Goal: Transaction & Acquisition: Book appointment/travel/reservation

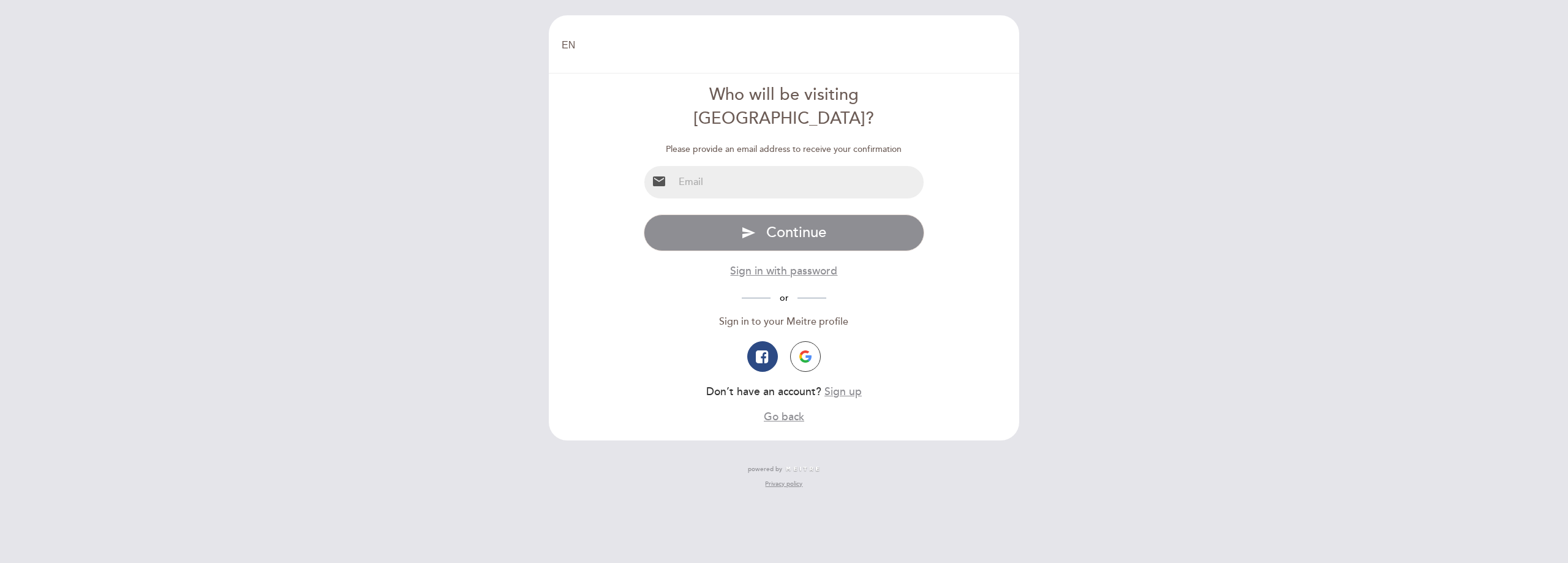
click at [868, 166] on input "email" at bounding box center [799, 182] width 251 height 32
type input "[PERSON_NAME][EMAIL_ADDRESS][DOMAIN_NAME]"
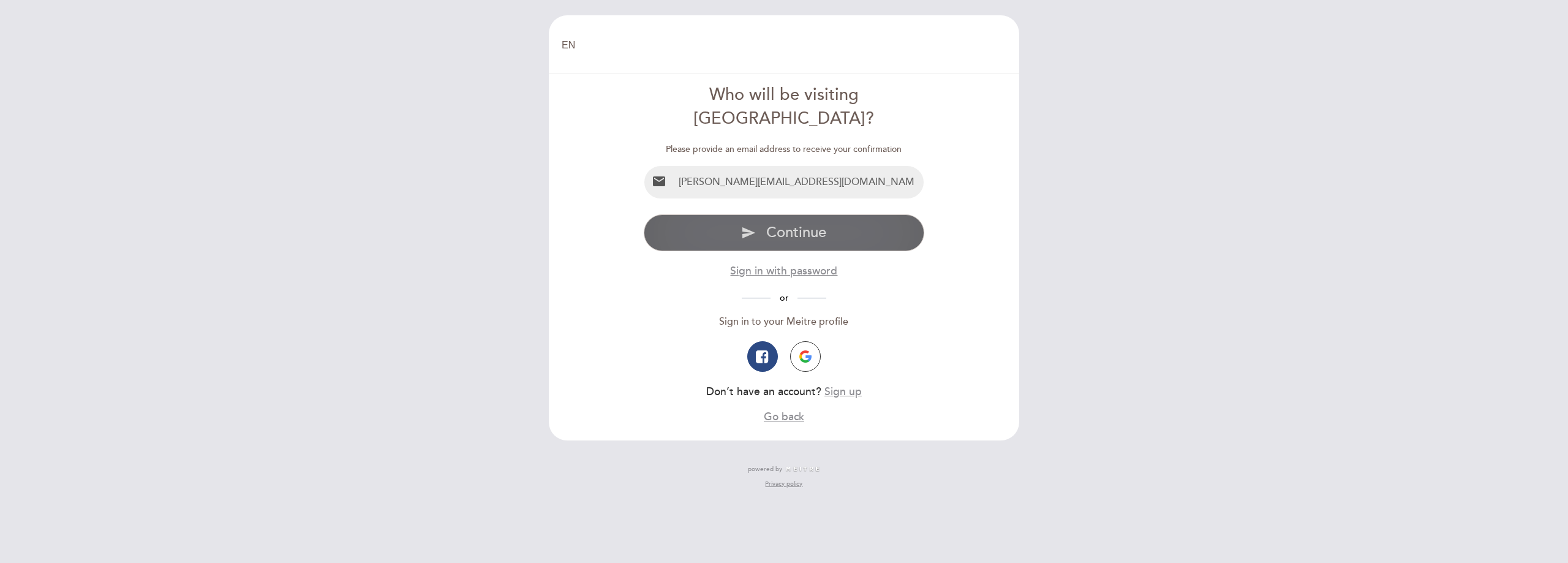
click at [819, 224] on span "Continue" at bounding box center [796, 232] width 60 height 18
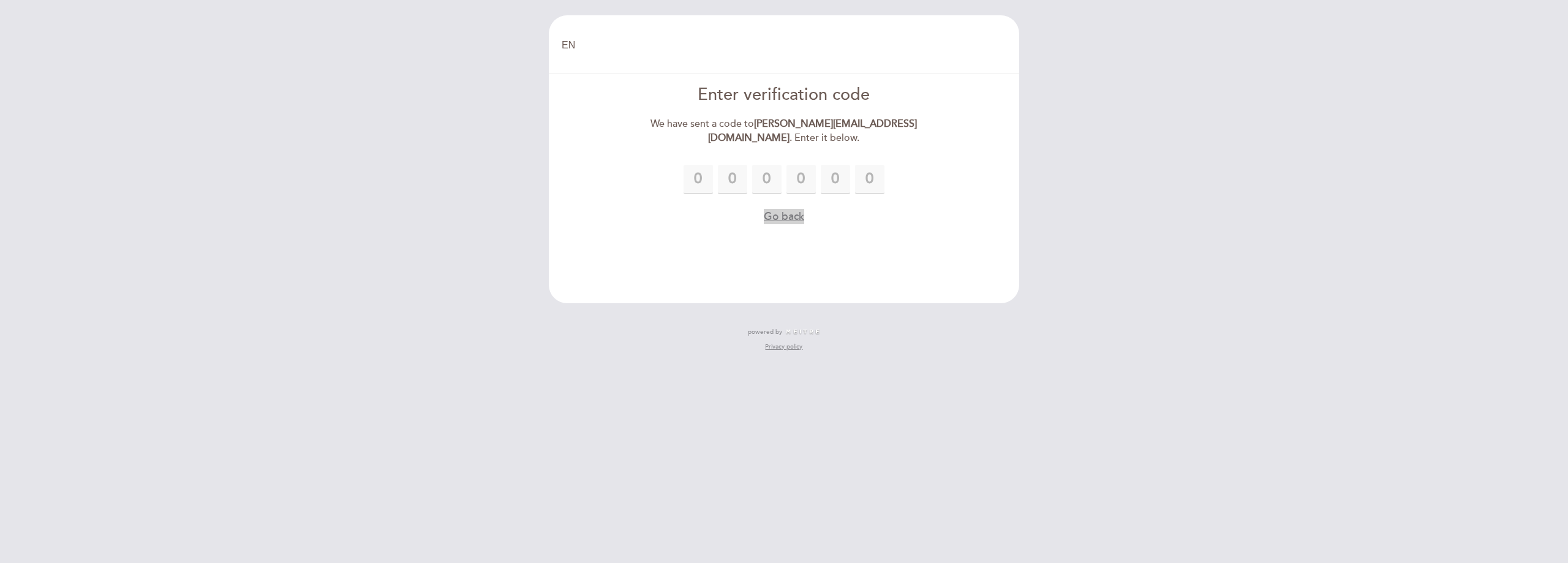
type input "6"
type input "2"
type input "4"
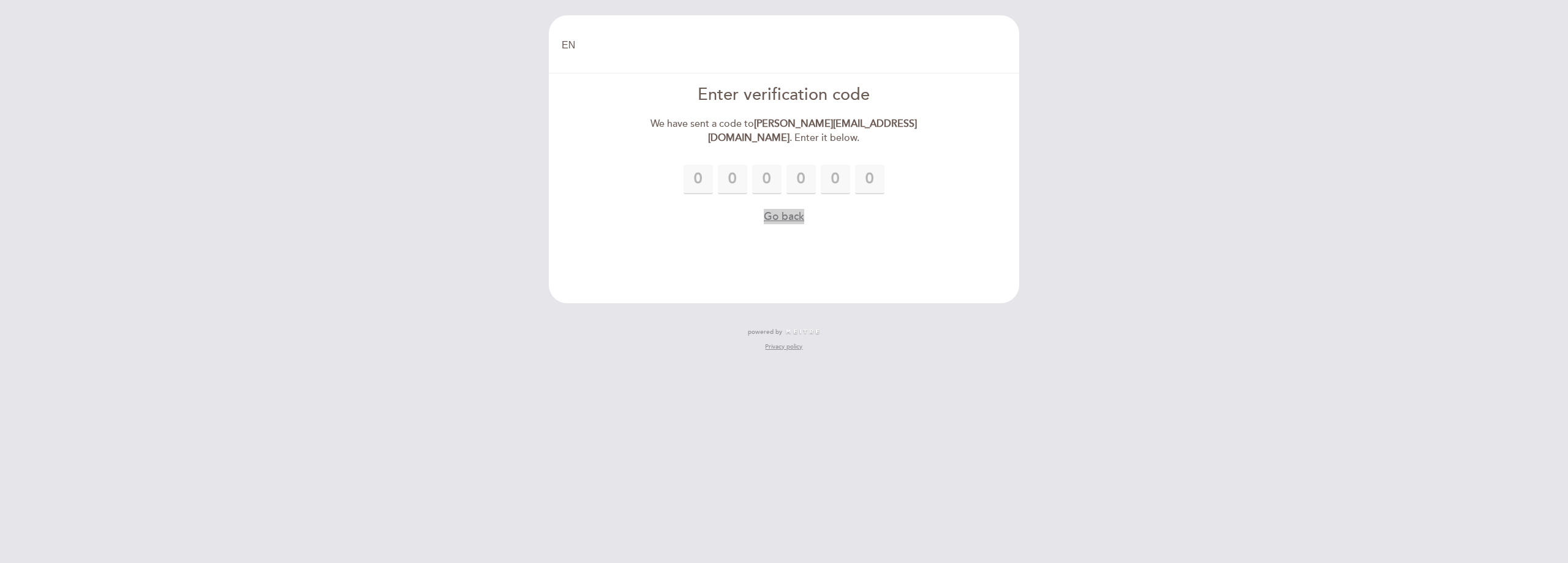
type input "4"
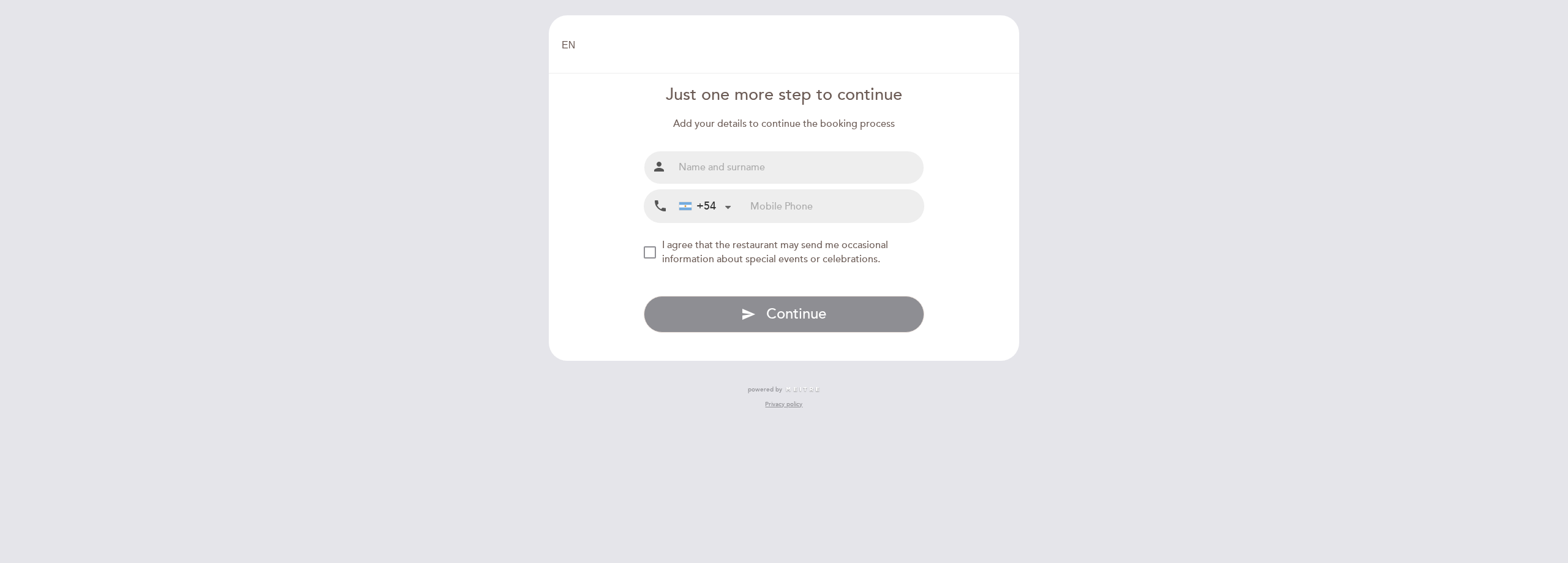
click at [806, 171] on input "text" at bounding box center [799, 167] width 251 height 32
type input "[PERSON_NAME]"
click at [822, 213] on input "tel" at bounding box center [837, 206] width 173 height 32
type input "3513168343"
click at [655, 253] on div "NEW_MODAL_AGREE_RESTAURANT_SEND_OCCASIONAL_INFO" at bounding box center [649, 252] width 12 height 12
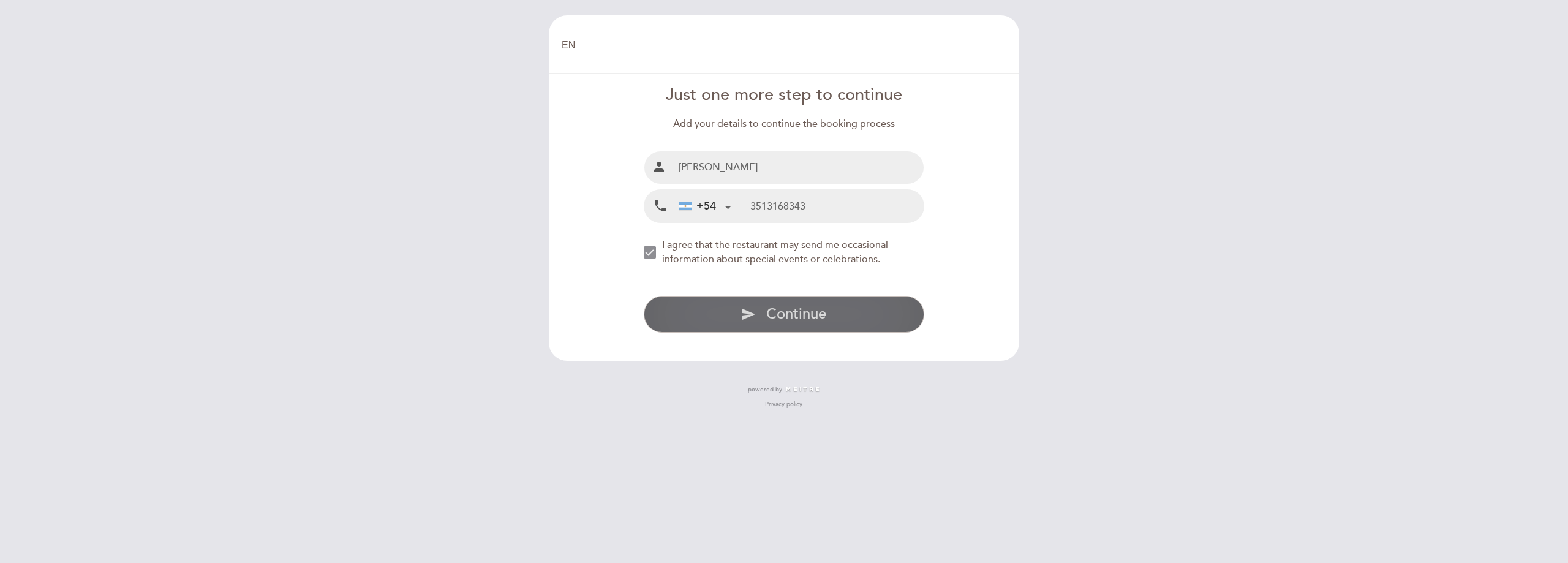
click at [792, 311] on span "Continue" at bounding box center [796, 314] width 60 height 18
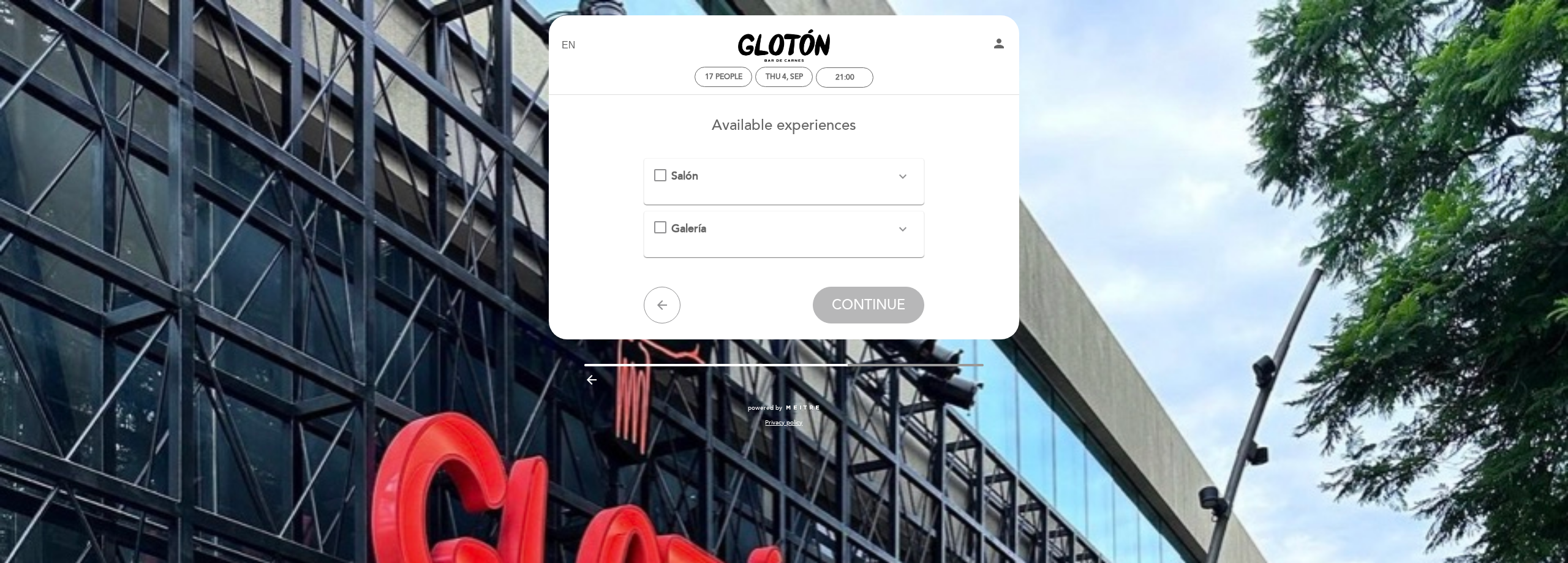
click at [661, 177] on div "Salón expand_more" at bounding box center [784, 177] width 260 height 16
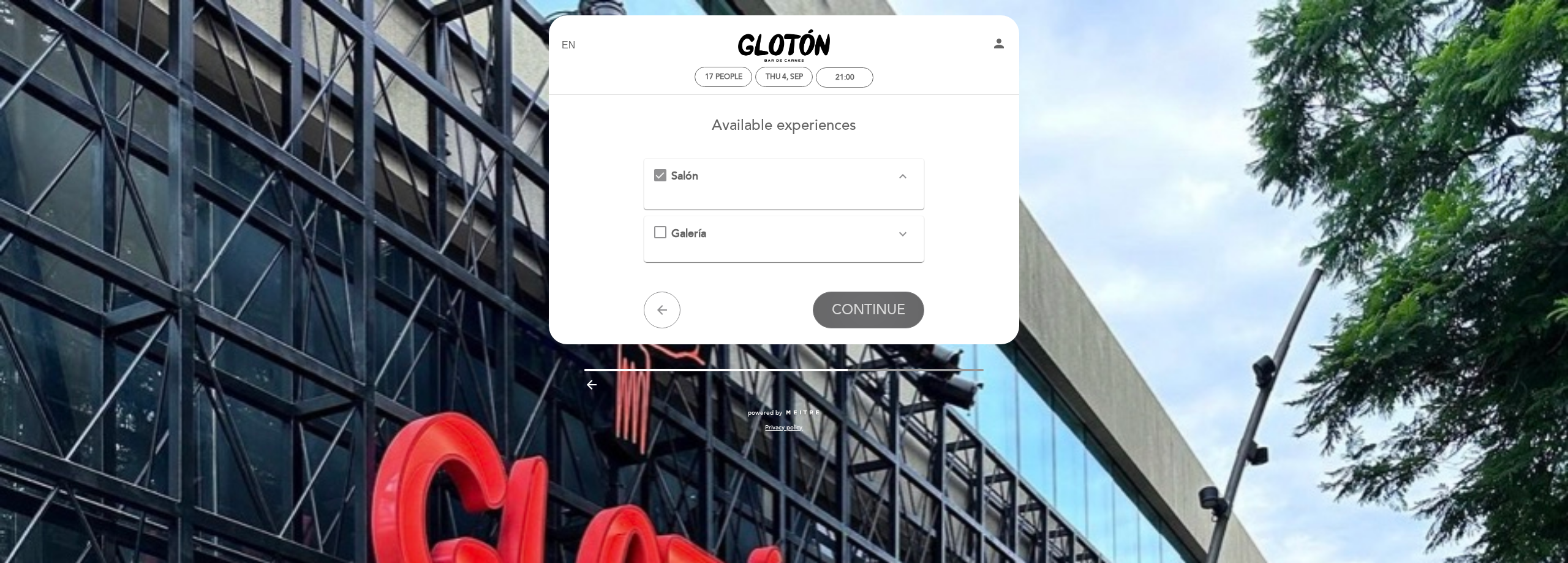
click at [888, 313] on span "CONTINUE" at bounding box center [869, 309] width 73 height 17
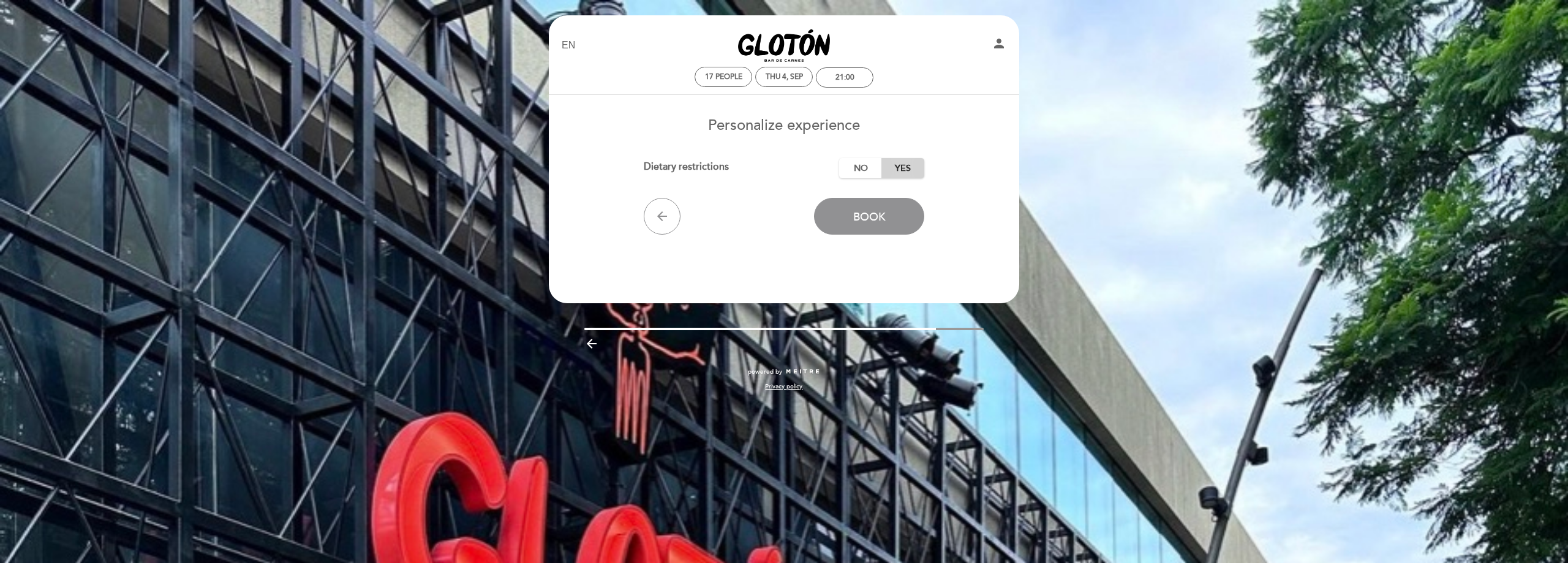
click at [910, 170] on label "Yes" at bounding box center [902, 169] width 43 height 21
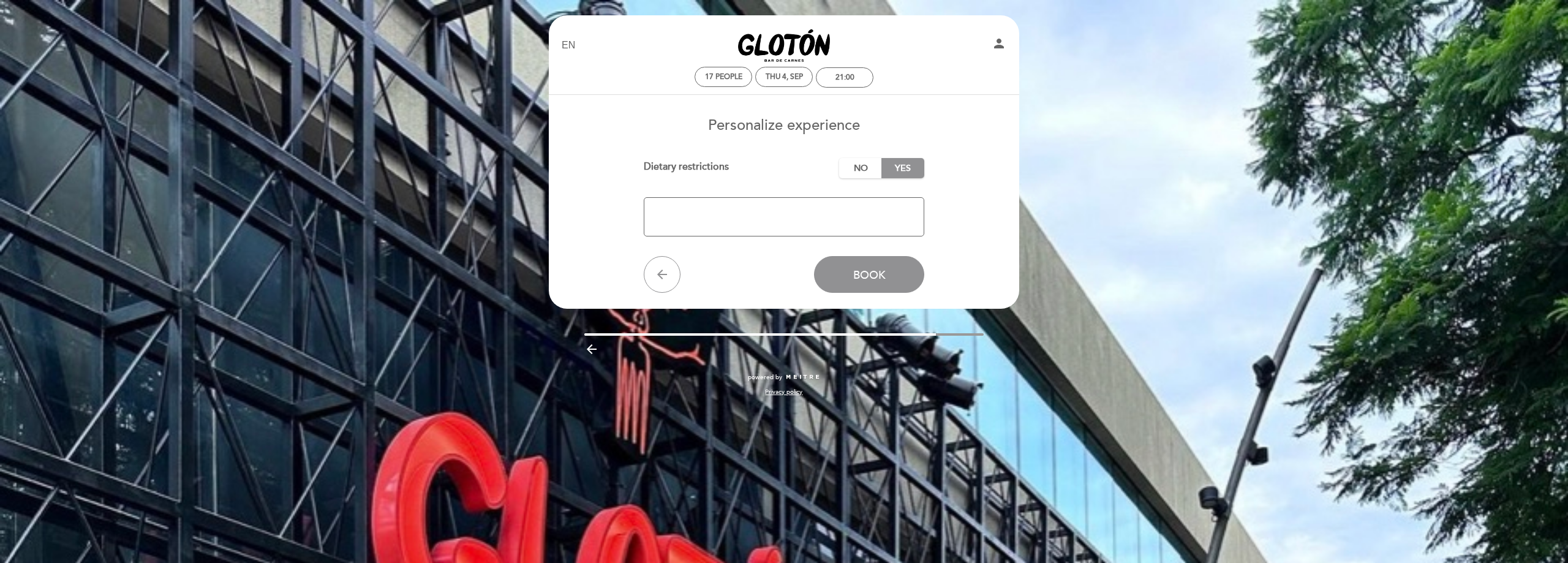
click at [889, 224] on textarea at bounding box center [784, 216] width 281 height 39
type textarea "Una comensal es celiaca"
click at [908, 275] on button "Book" at bounding box center [869, 274] width 110 height 37
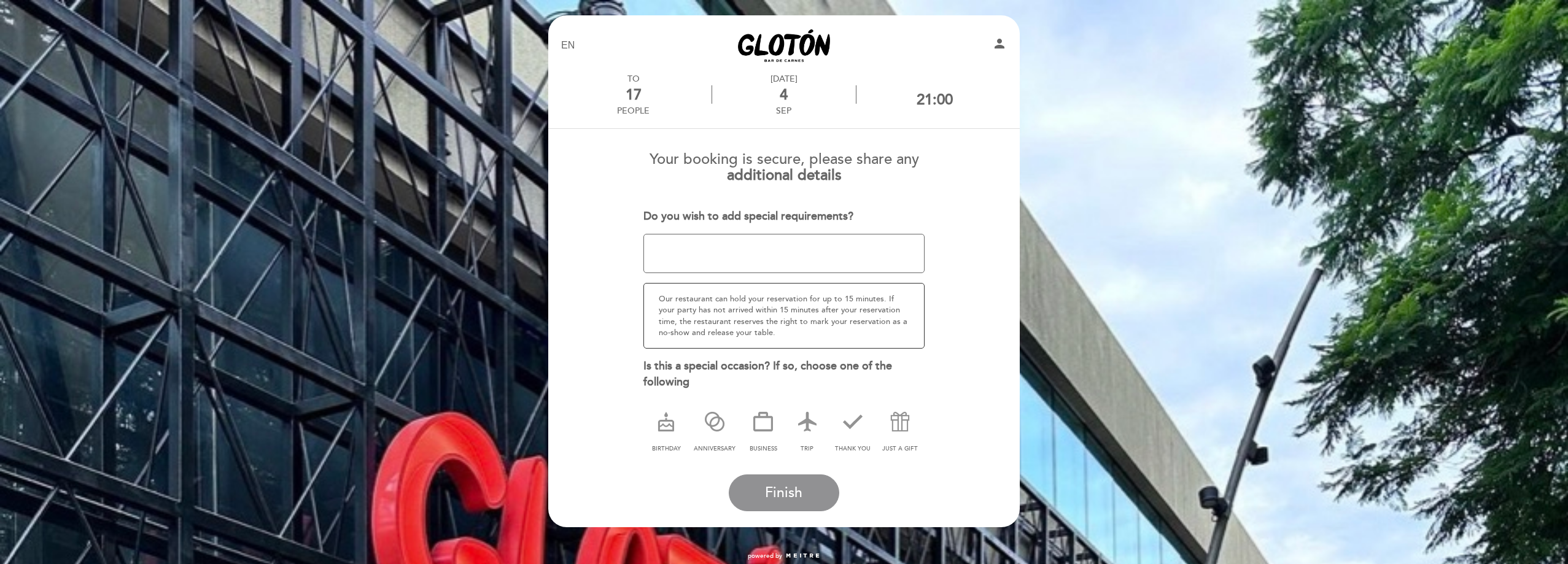
click at [890, 255] on textarea at bounding box center [785, 253] width 282 height 39
click at [822, 486] on button "Finish" at bounding box center [784, 493] width 110 height 37
